Goal: Task Accomplishment & Management: Use online tool/utility

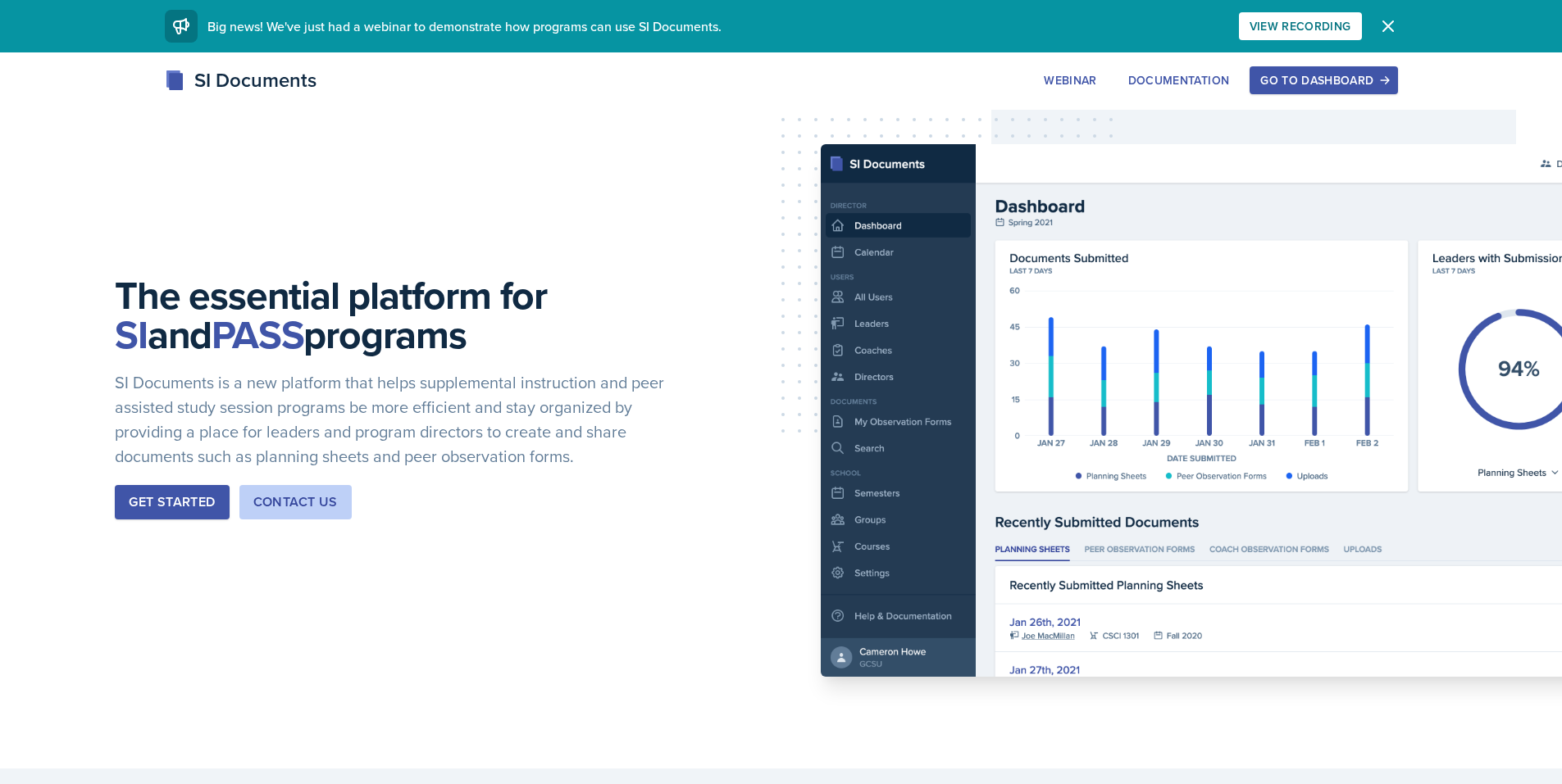
click at [1302, 79] on div "Go to Dashboard" at bounding box center [1323, 80] width 127 height 13
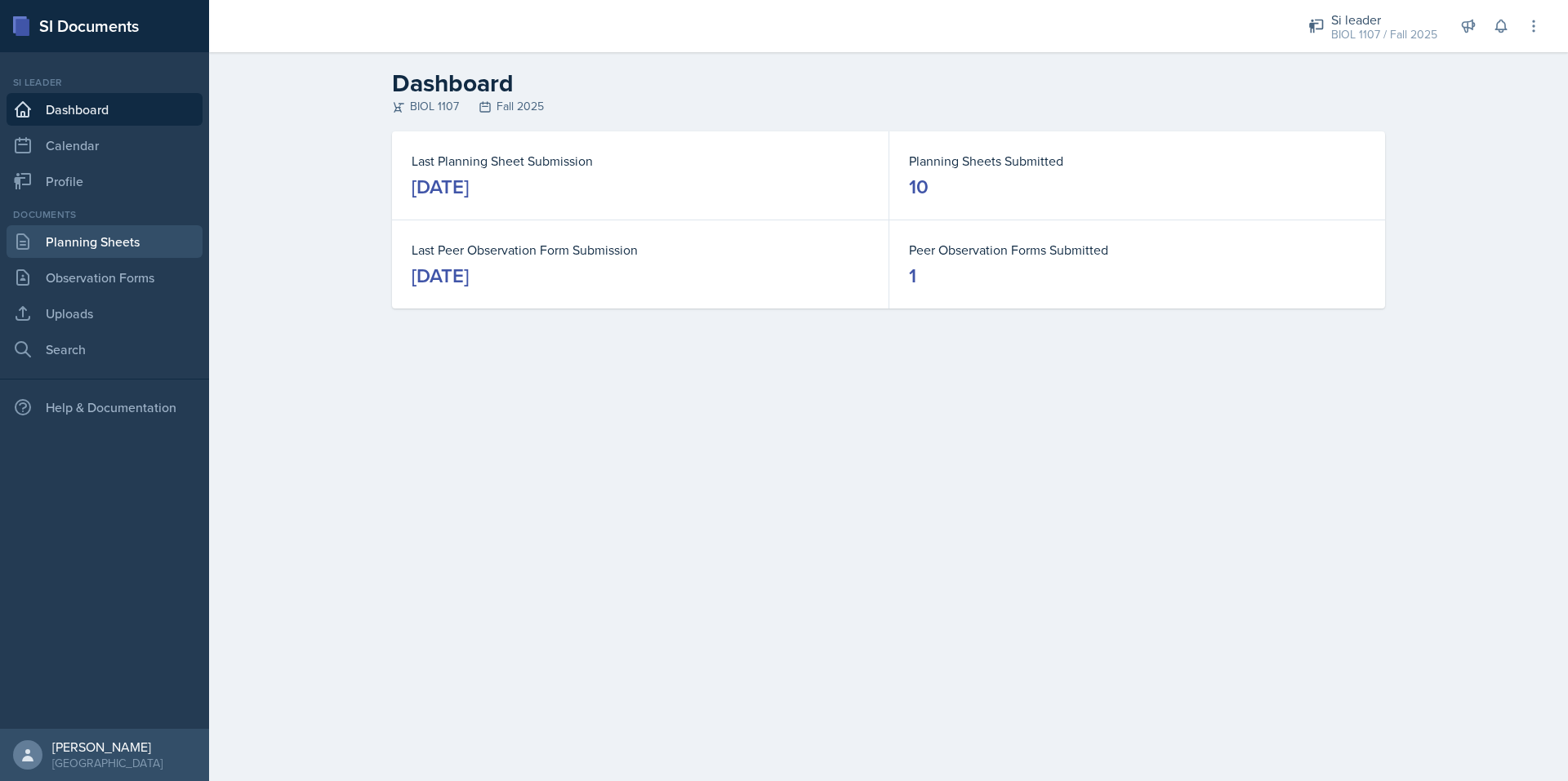
click at [172, 231] on link "Planning Sheets" at bounding box center [104, 242] width 196 height 33
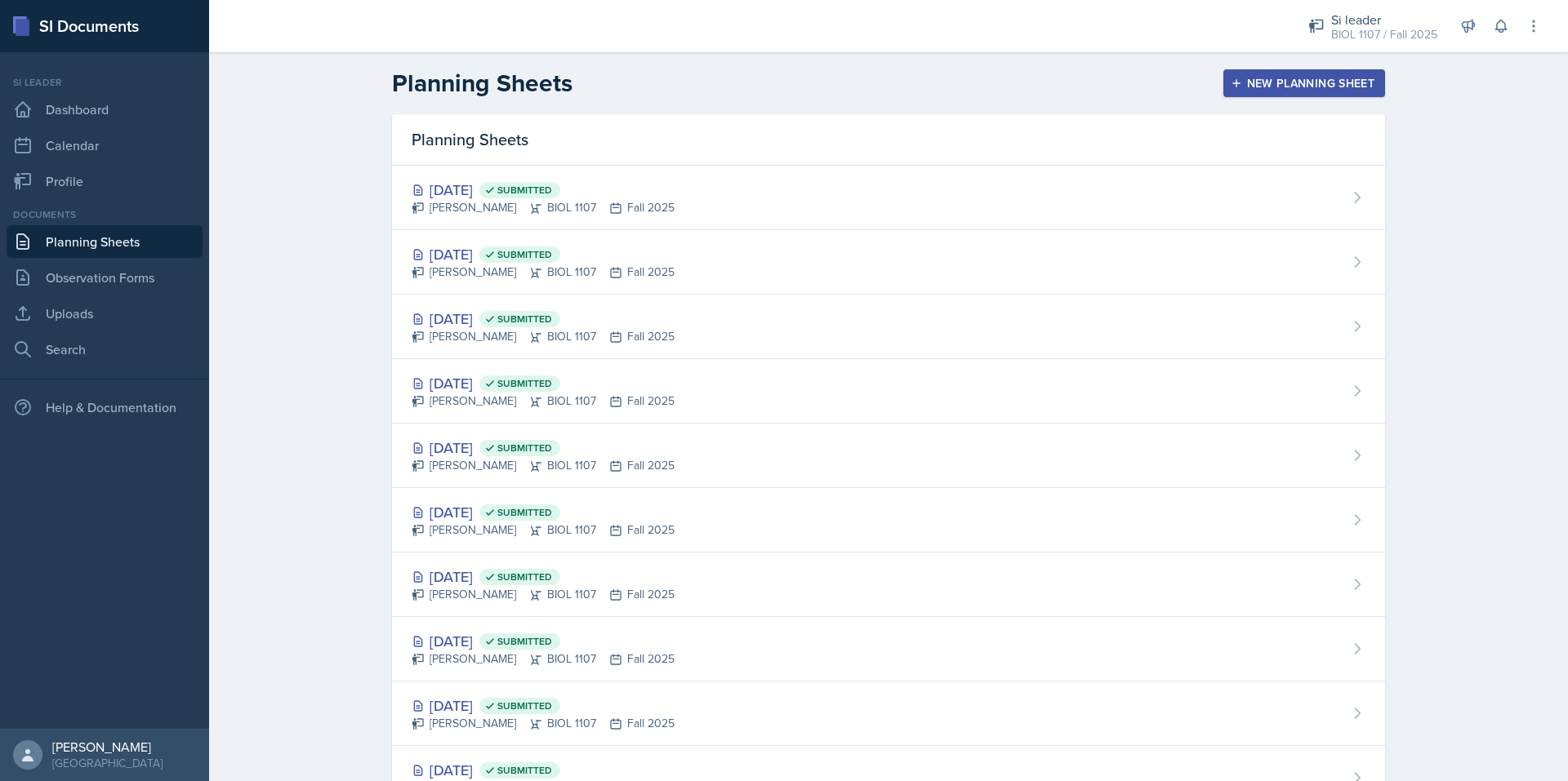
click at [1260, 82] on div "New Planning Sheet" at bounding box center [1304, 83] width 141 height 13
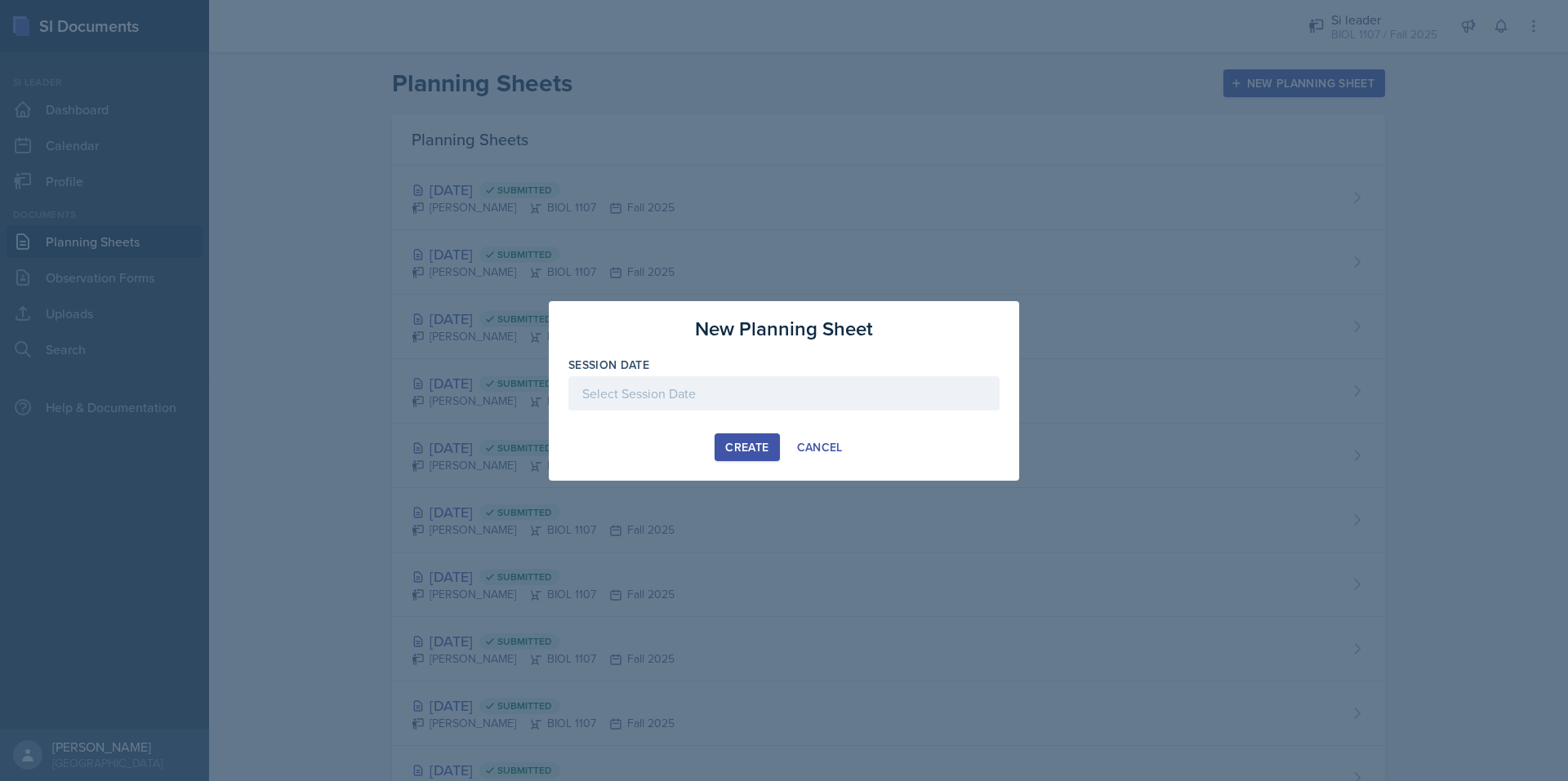
click at [810, 390] on div at bounding box center [784, 394] width 431 height 34
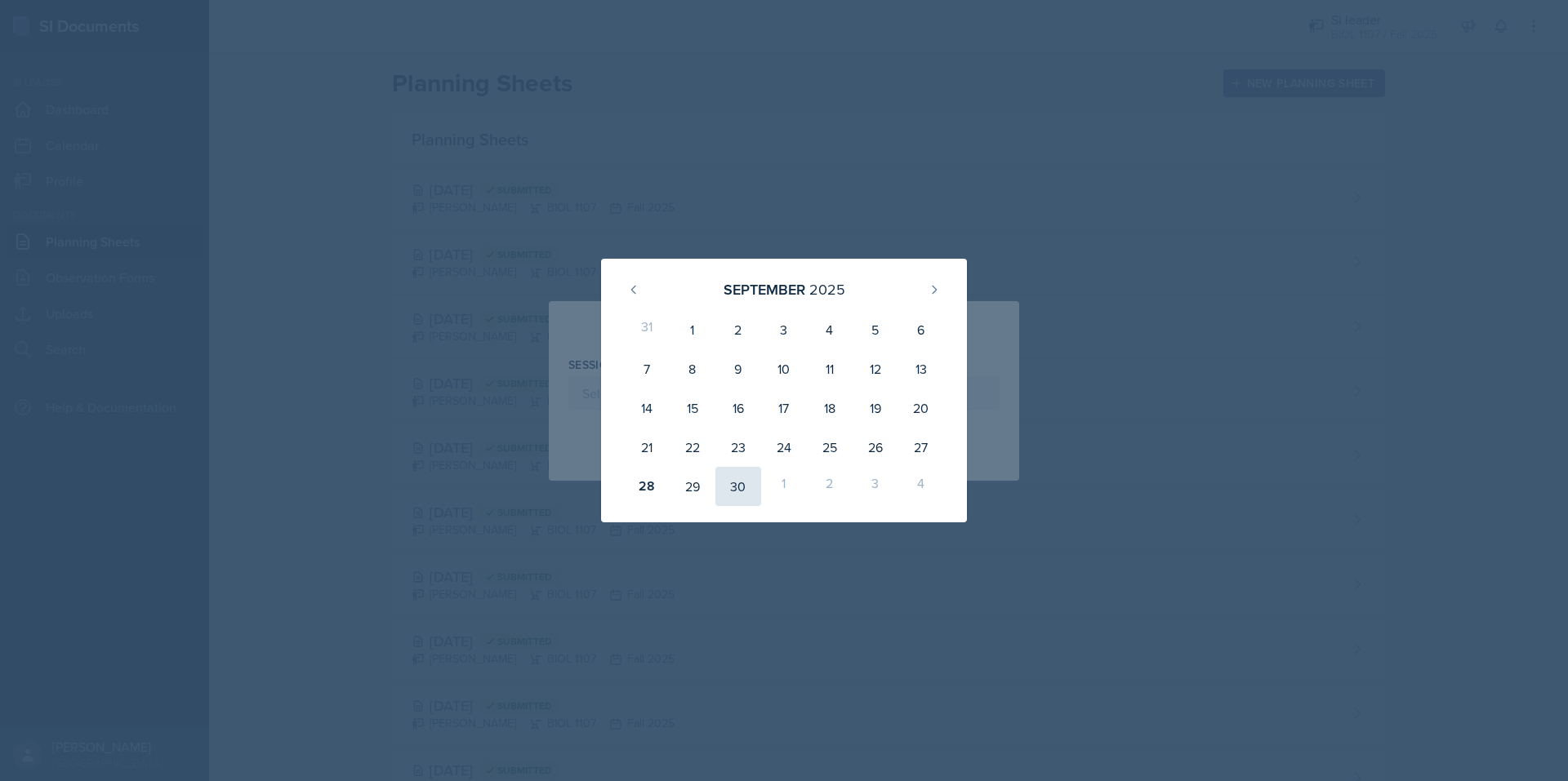
click at [755, 483] on div "30" at bounding box center [738, 487] width 46 height 39
type input "[DATE]"
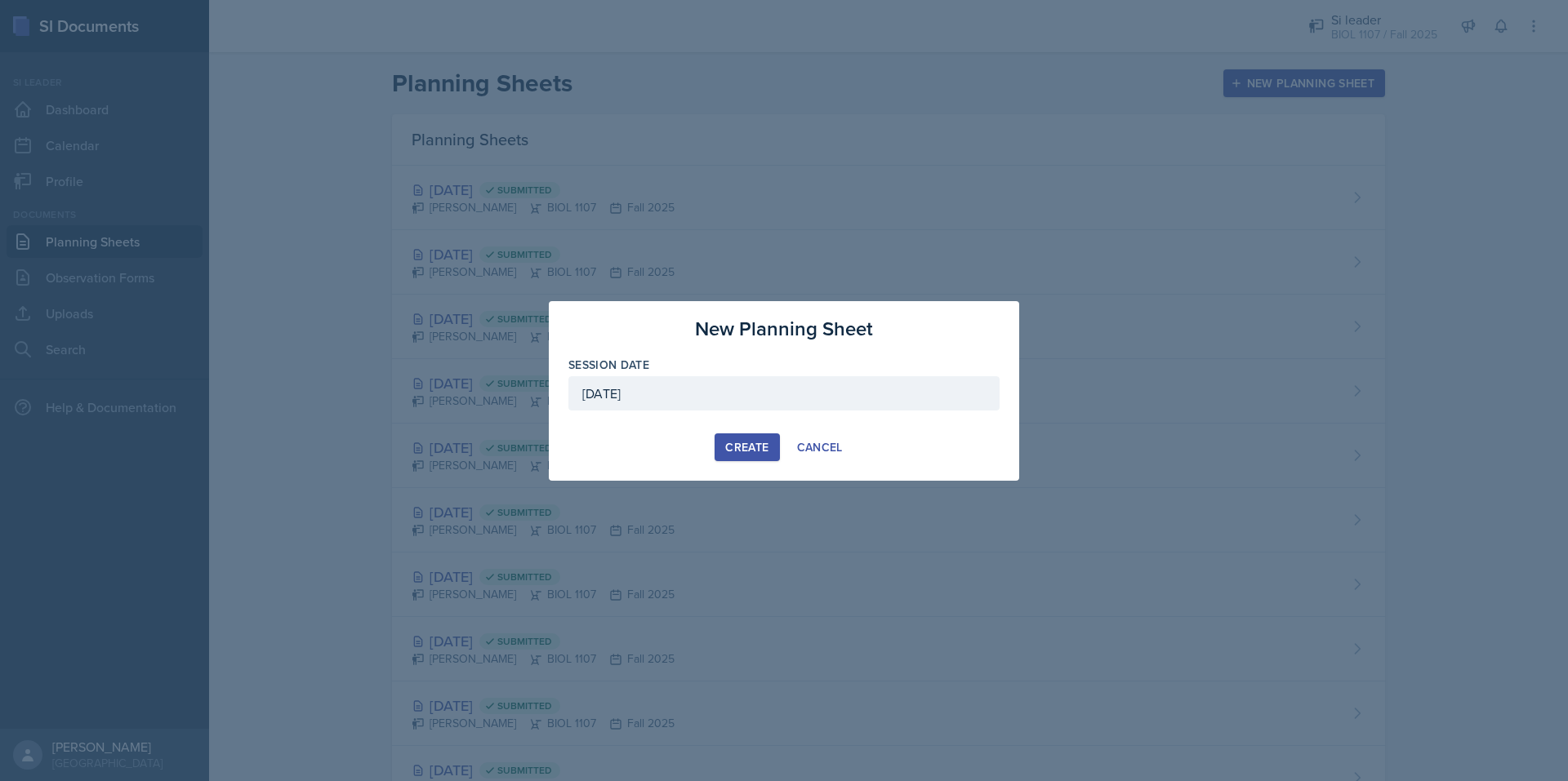
click at [735, 441] on div "Create" at bounding box center [746, 447] width 43 height 13
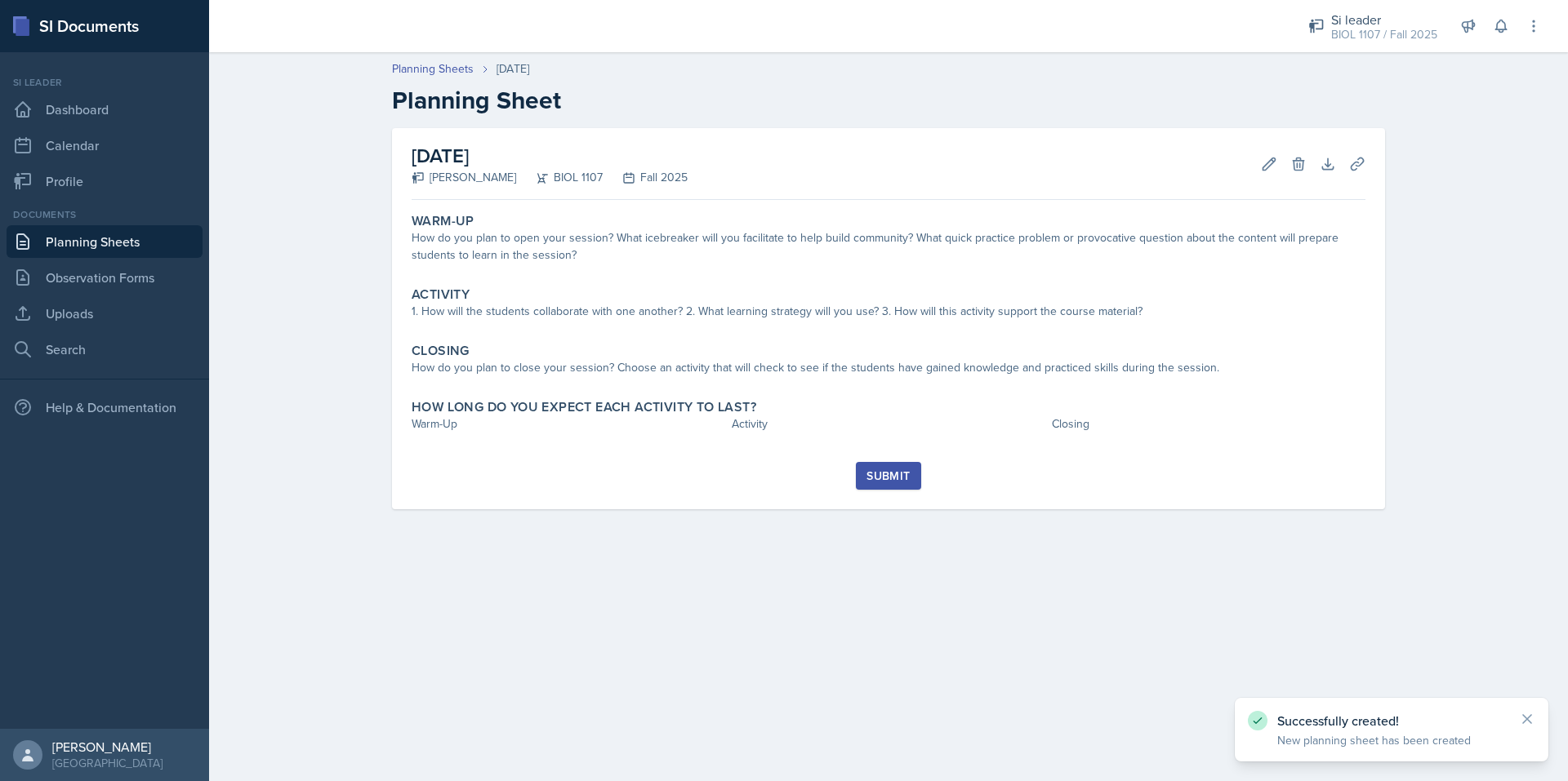
click at [185, 242] on link "Planning Sheets" at bounding box center [104, 242] width 196 height 33
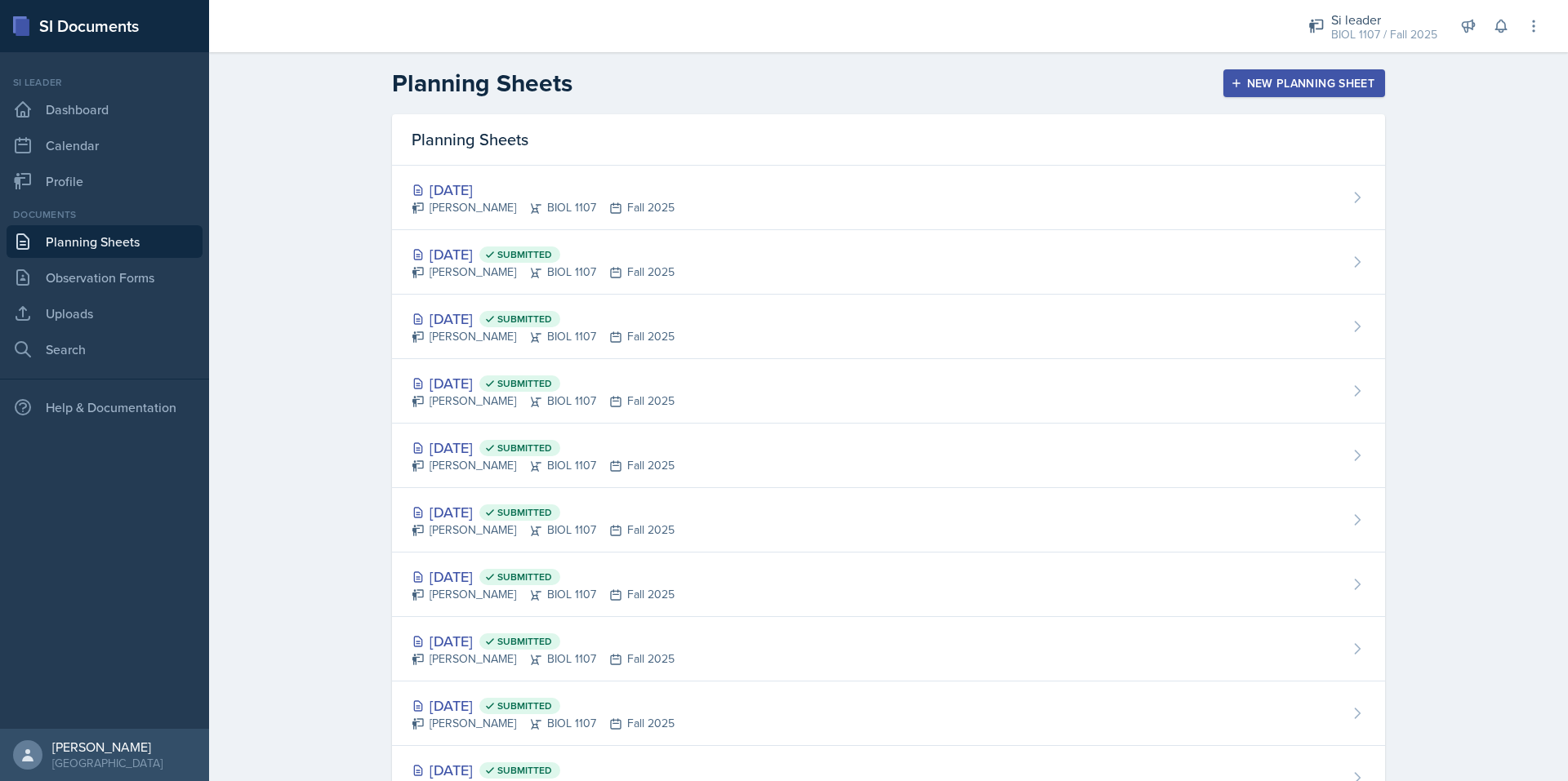
click at [1248, 77] on div "New Planning Sheet" at bounding box center [1304, 83] width 141 height 13
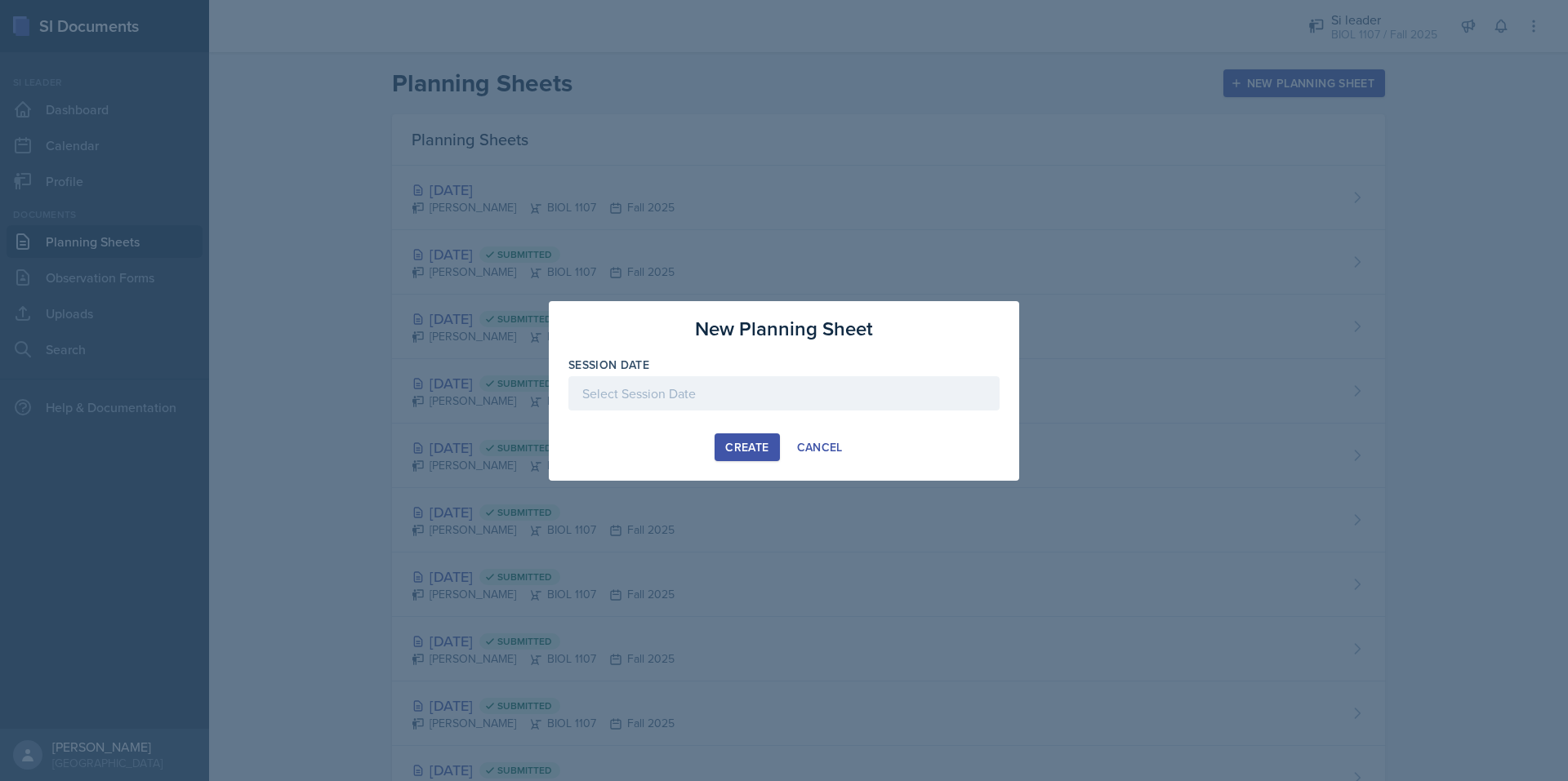
click at [848, 386] on div at bounding box center [784, 394] width 431 height 34
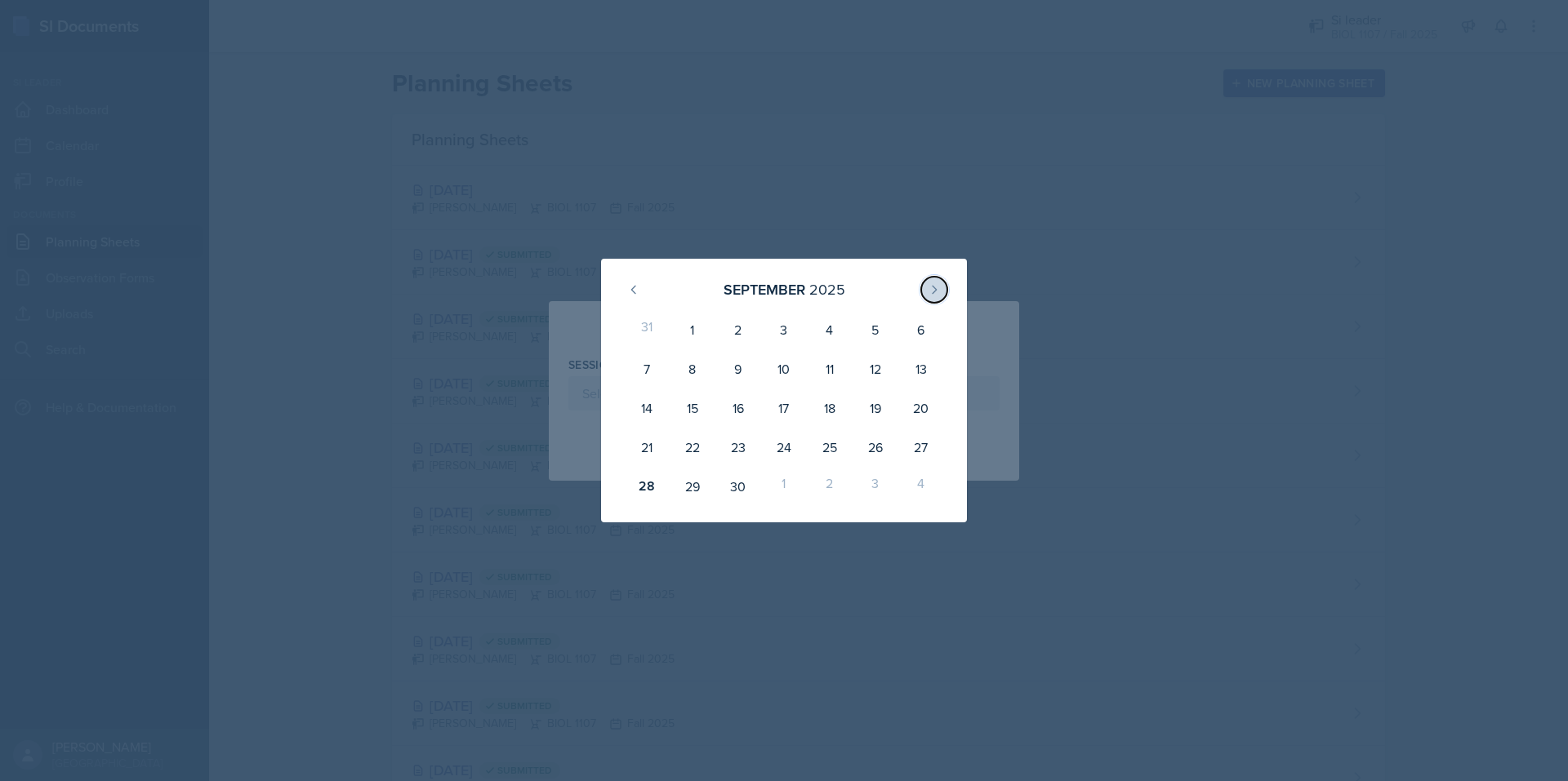
click at [946, 286] on button at bounding box center [934, 289] width 26 height 26
click at [845, 346] on div "2" at bounding box center [830, 330] width 46 height 39
type input "[DATE]"
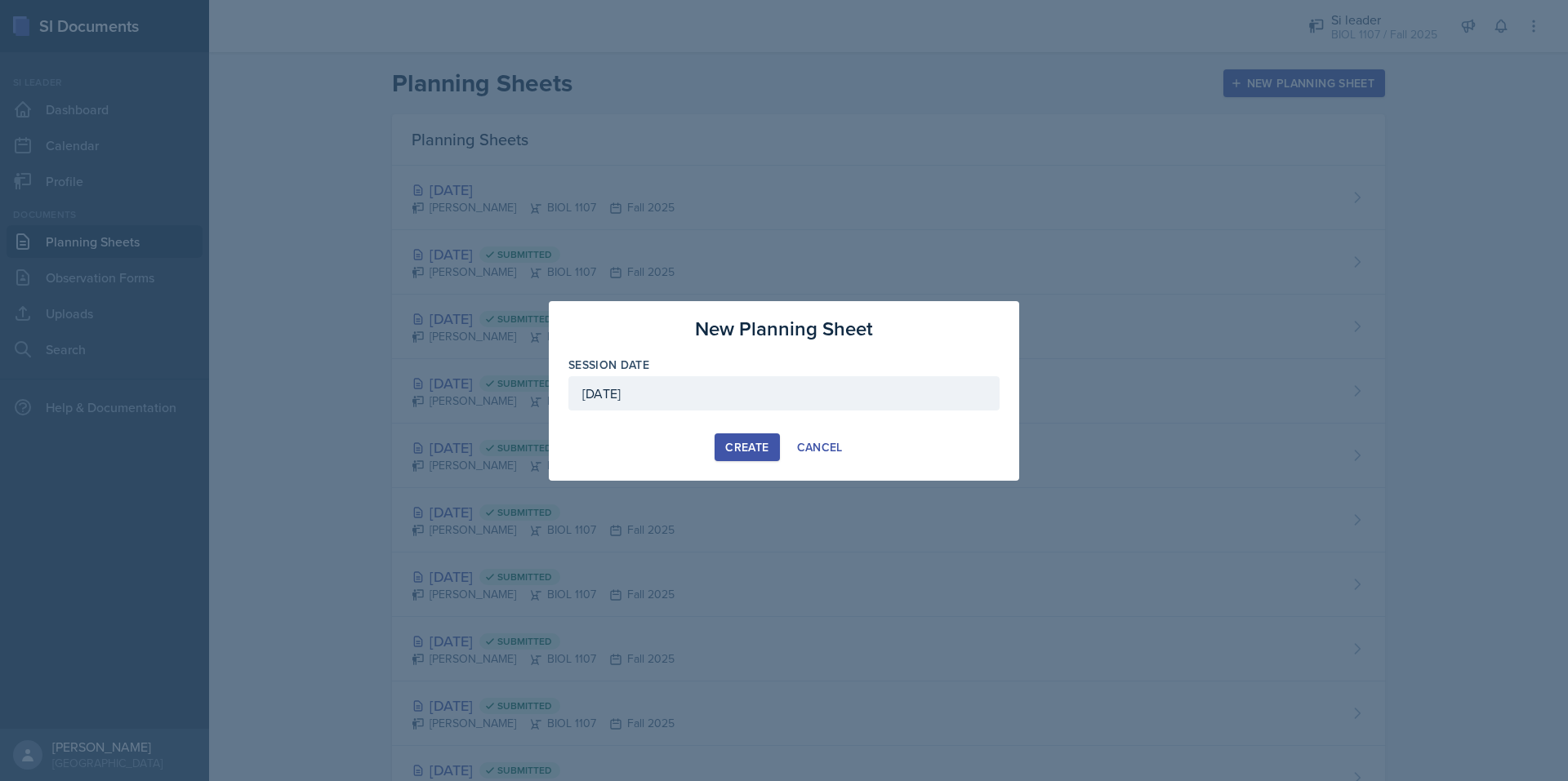
click at [762, 463] on div "New Planning Sheet Session Date [DATE] [DATE] 28 29 30 1 2 3 4 5 6 7 8 9 10 11 …" at bounding box center [784, 391] width 471 height 180
click at [751, 454] on div "Create" at bounding box center [746, 447] width 43 height 13
